Goal: Navigation & Orientation: Find specific page/section

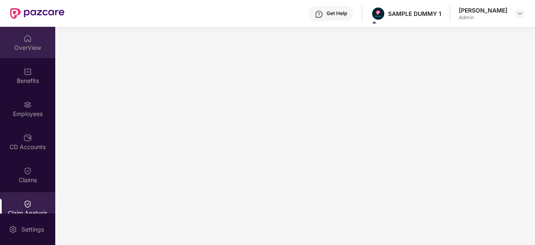
click at [18, 42] on div "OverView" at bounding box center [27, 42] width 55 height 31
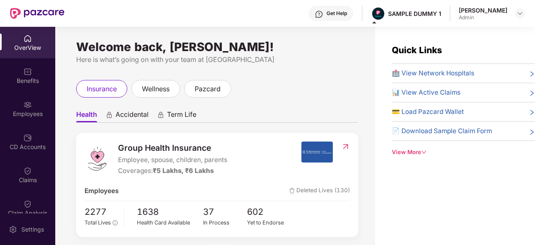
click at [479, 212] on div "Quick Links 🏥 View Network Hospitals 📊 View Active Claims 💳 Load Pazcard Wallet…" at bounding box center [455, 149] width 160 height 245
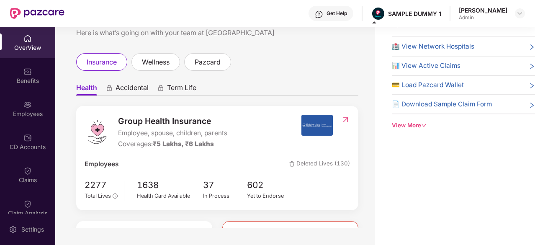
click at [409, 44] on span "🏥 View Network Hospitals" at bounding box center [433, 46] width 82 height 10
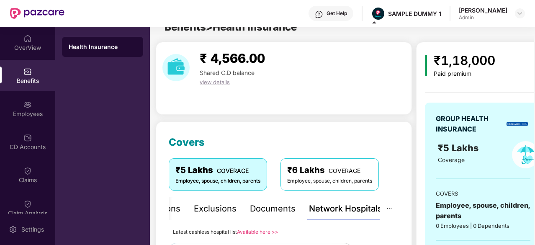
scroll to position [27, 0]
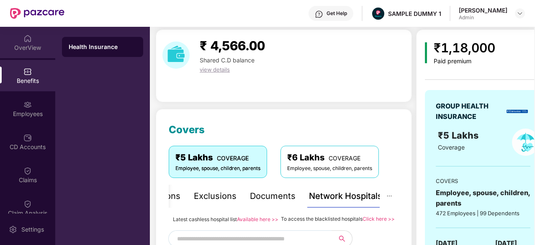
click at [0, 44] on div "OverView" at bounding box center [27, 48] width 55 height 8
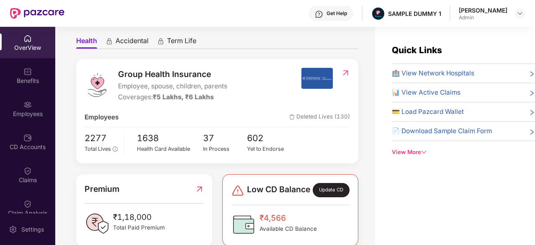
scroll to position [0, 0]
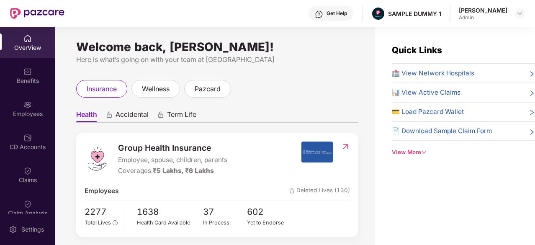
click at [17, 33] on div "OverView" at bounding box center [27, 42] width 55 height 31
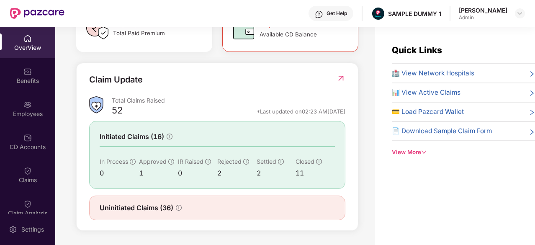
scroll to position [269, 0]
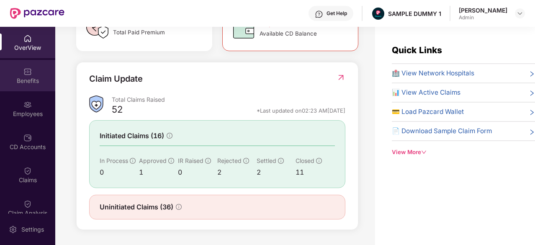
click at [21, 77] on div "Benefits" at bounding box center [27, 81] width 55 height 8
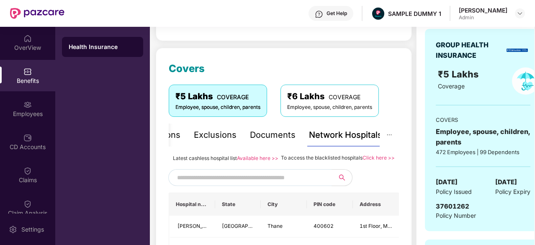
scroll to position [88, 0]
click at [172, 132] on div "Inclusions" at bounding box center [189, 135] width 40 height 13
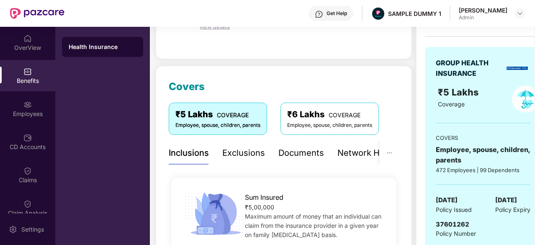
scroll to position [70, 0]
click at [251, 150] on div "Exclusions" at bounding box center [243, 152] width 43 height 13
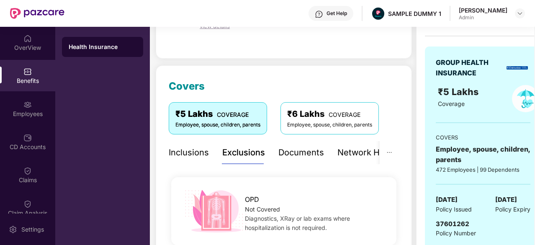
click at [305, 152] on div "Documents" at bounding box center [301, 152] width 46 height 13
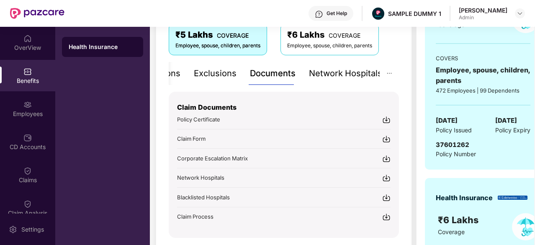
scroll to position [150, 0]
click at [338, 71] on div "Network Hospitals" at bounding box center [345, 73] width 73 height 13
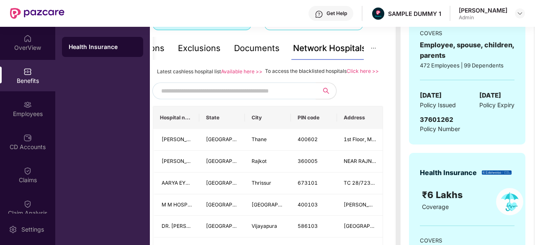
scroll to position [188, 0]
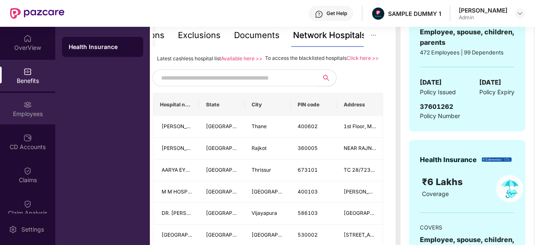
click at [20, 106] on div "Employees" at bounding box center [27, 108] width 55 height 31
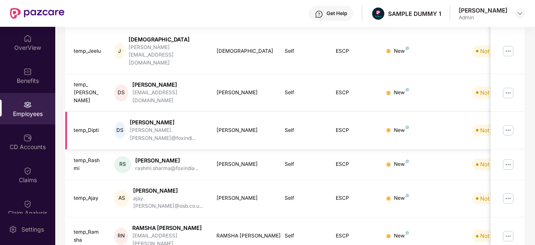
scroll to position [0, 0]
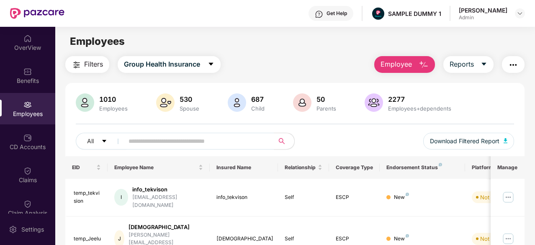
click at [419, 64] on img "button" at bounding box center [424, 65] width 10 height 10
click at [485, 60] on button "Reports" at bounding box center [468, 64] width 50 height 17
click at [508, 67] on button "button" at bounding box center [513, 64] width 23 height 17
click at [199, 59] on span "Group Health Insurance" at bounding box center [162, 64] width 76 height 10
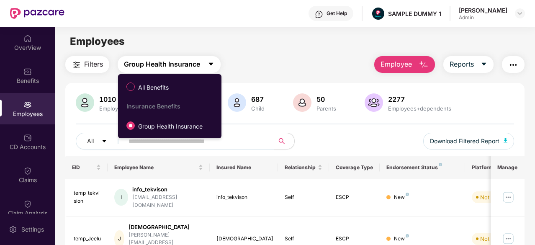
click at [199, 59] on span "Group Health Insurance" at bounding box center [162, 64] width 76 height 10
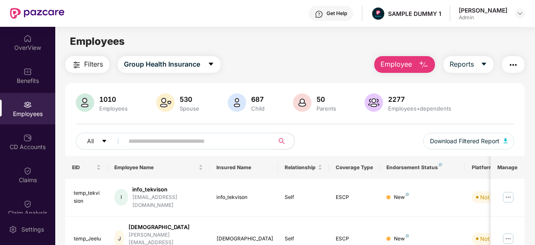
click at [87, 67] on span "Filters" at bounding box center [93, 64] width 19 height 10
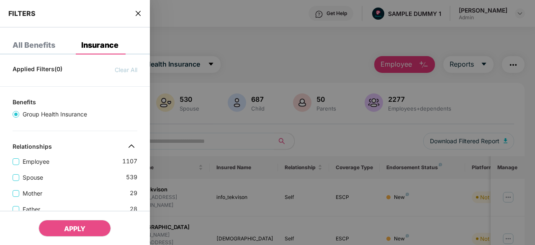
click at [236, 7] on div at bounding box center [267, 122] width 535 height 245
click at [134, 9] on div "FILTERS" at bounding box center [75, 14] width 150 height 28
click at [137, 7] on div "FILTERS" at bounding box center [75, 14] width 150 height 28
click at [139, 21] on div "FILTERS" at bounding box center [75, 14] width 150 height 28
click at [139, 13] on icon "close" at bounding box center [138, 13] width 5 height 5
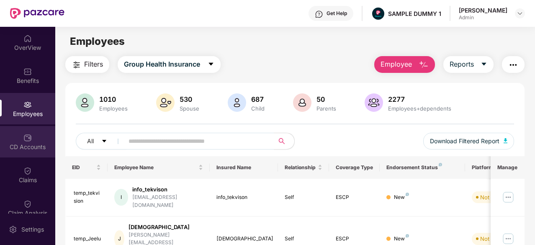
click at [31, 129] on div "CD Accounts" at bounding box center [27, 141] width 55 height 31
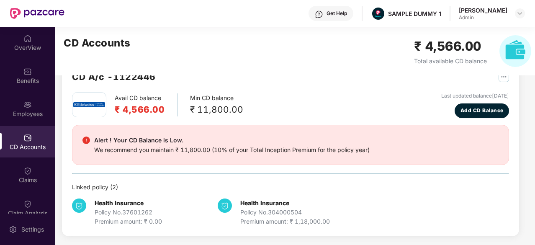
scroll to position [26, 0]
click at [495, 108] on span "Add CD Balance" at bounding box center [482, 110] width 43 height 8
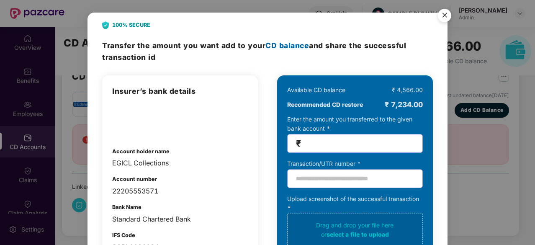
click at [443, 10] on img "Close" at bounding box center [444, 16] width 23 height 23
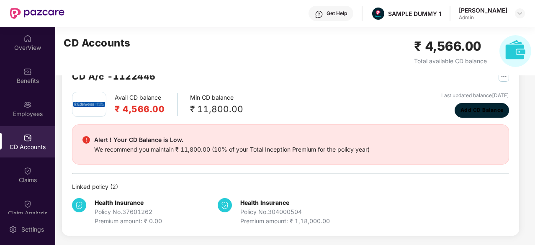
scroll to position [0, 0]
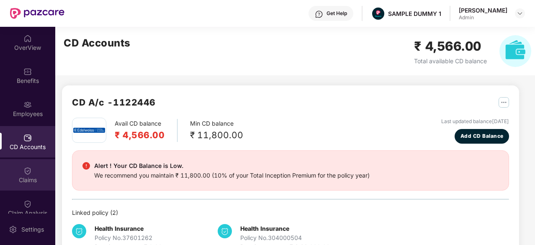
click at [13, 168] on div "Claims" at bounding box center [27, 174] width 55 height 31
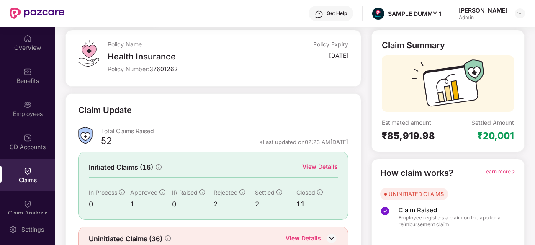
scroll to position [44, 0]
click at [324, 163] on div "View Details" at bounding box center [320, 166] width 36 height 9
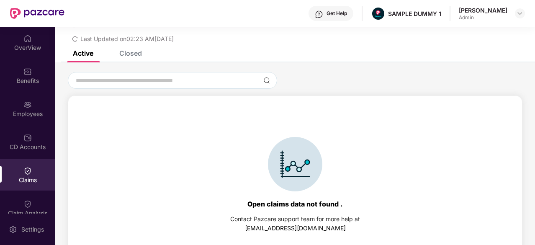
scroll to position [25, 0]
click at [135, 57] on div "Closed" at bounding box center [124, 52] width 35 height 18
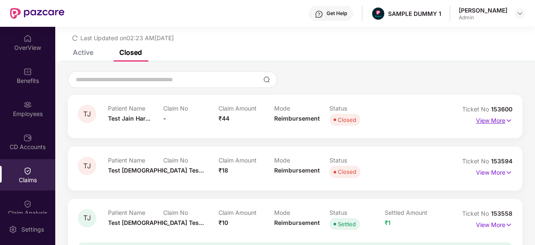
click at [502, 122] on p "View More" at bounding box center [494, 119] width 36 height 11
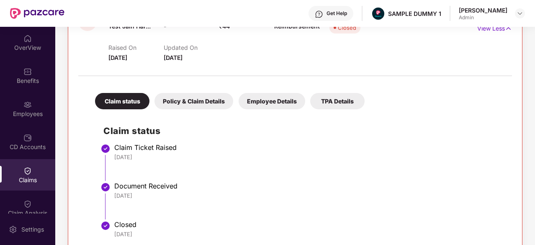
scroll to position [118, 0]
click at [189, 95] on div "Policy & Claim Details" at bounding box center [193, 101] width 79 height 16
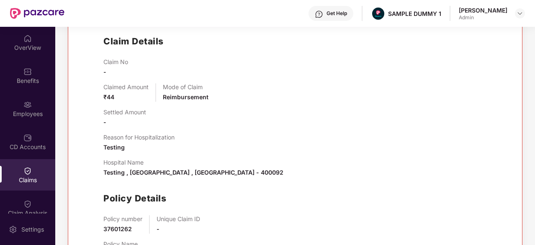
scroll to position [211, 0]
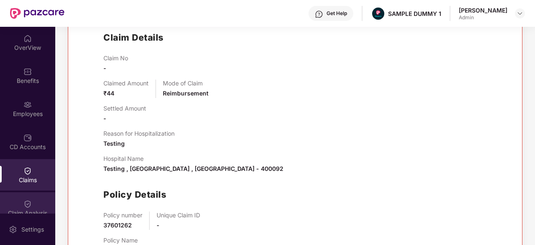
click at [28, 205] on img at bounding box center [27, 204] width 8 height 8
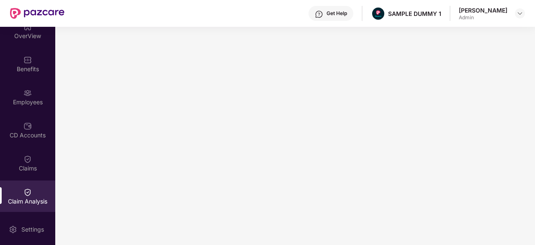
scroll to position [10, 0]
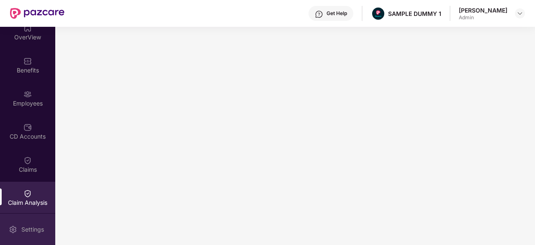
click at [17, 233] on img at bounding box center [13, 229] width 8 height 8
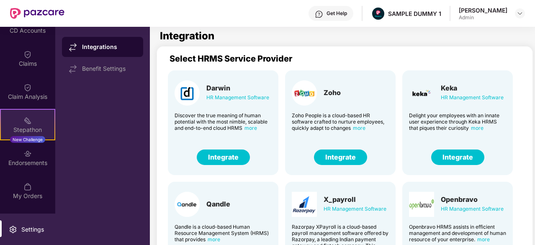
scroll to position [144, 0]
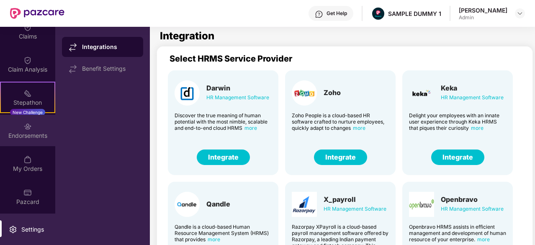
click at [33, 126] on div "Endorsements" at bounding box center [27, 130] width 55 height 31
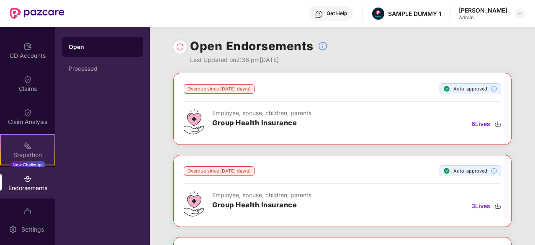
scroll to position [88, 0]
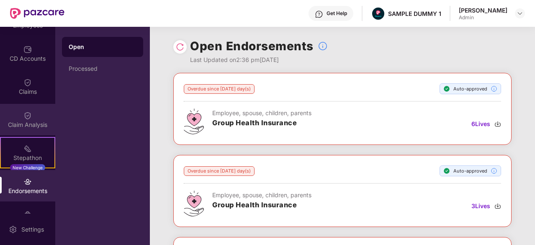
click at [45, 119] on div "Claim Analysis" at bounding box center [27, 119] width 55 height 31
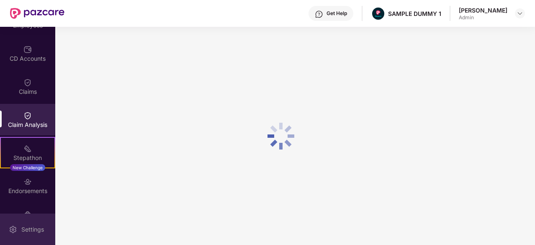
click at [39, 225] on div "Settings" at bounding box center [33, 229] width 28 height 8
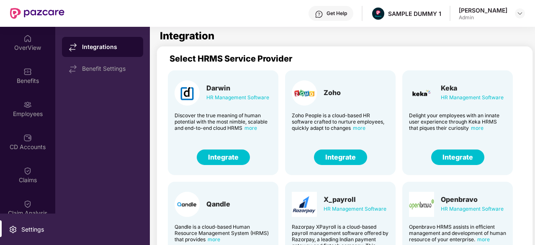
click at [352, 157] on button "Integrate" at bounding box center [340, 156] width 53 height 15
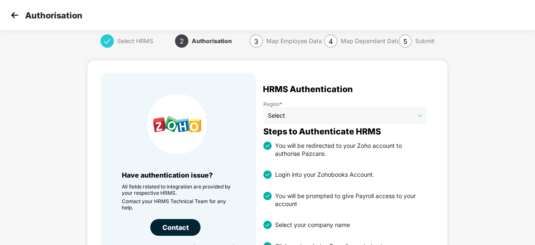
scroll to position [2, 0]
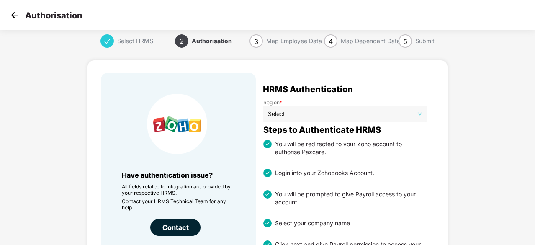
click at [19, 14] on img at bounding box center [14, 15] width 13 height 13
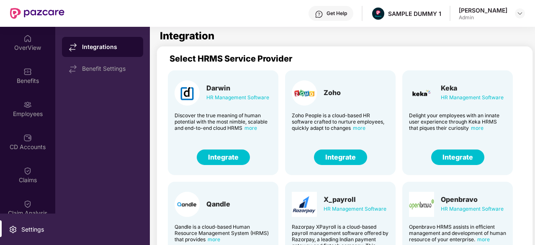
click at [332, 8] on div "Get Help" at bounding box center [331, 13] width 45 height 15
click at [27, 40] on img at bounding box center [27, 38] width 8 height 8
